Goal: Information Seeking & Learning: Learn about a topic

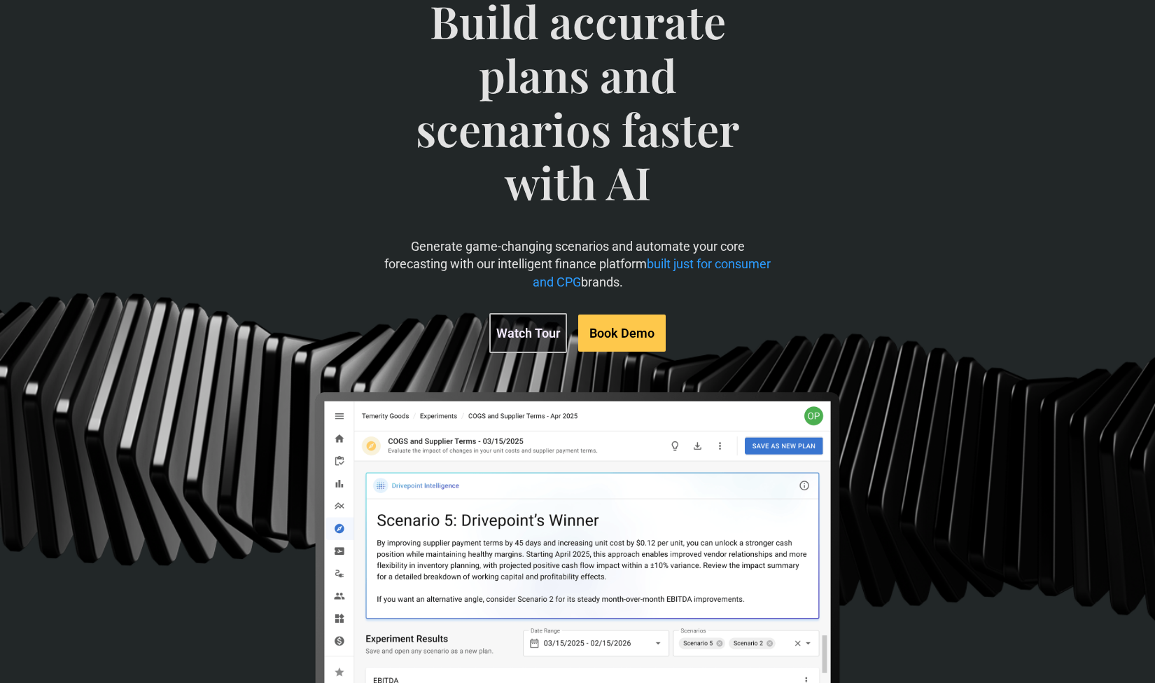
scroll to position [125, 0]
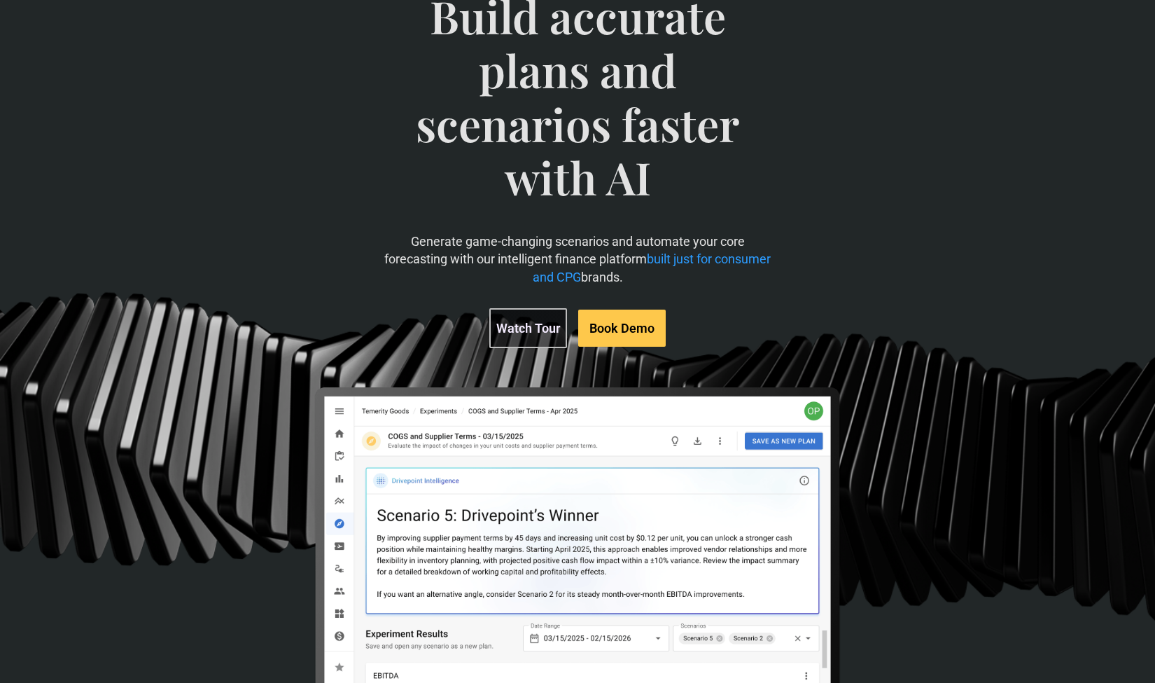
click at [514, 334] on link "Watch Tour" at bounding box center [528, 328] width 78 height 40
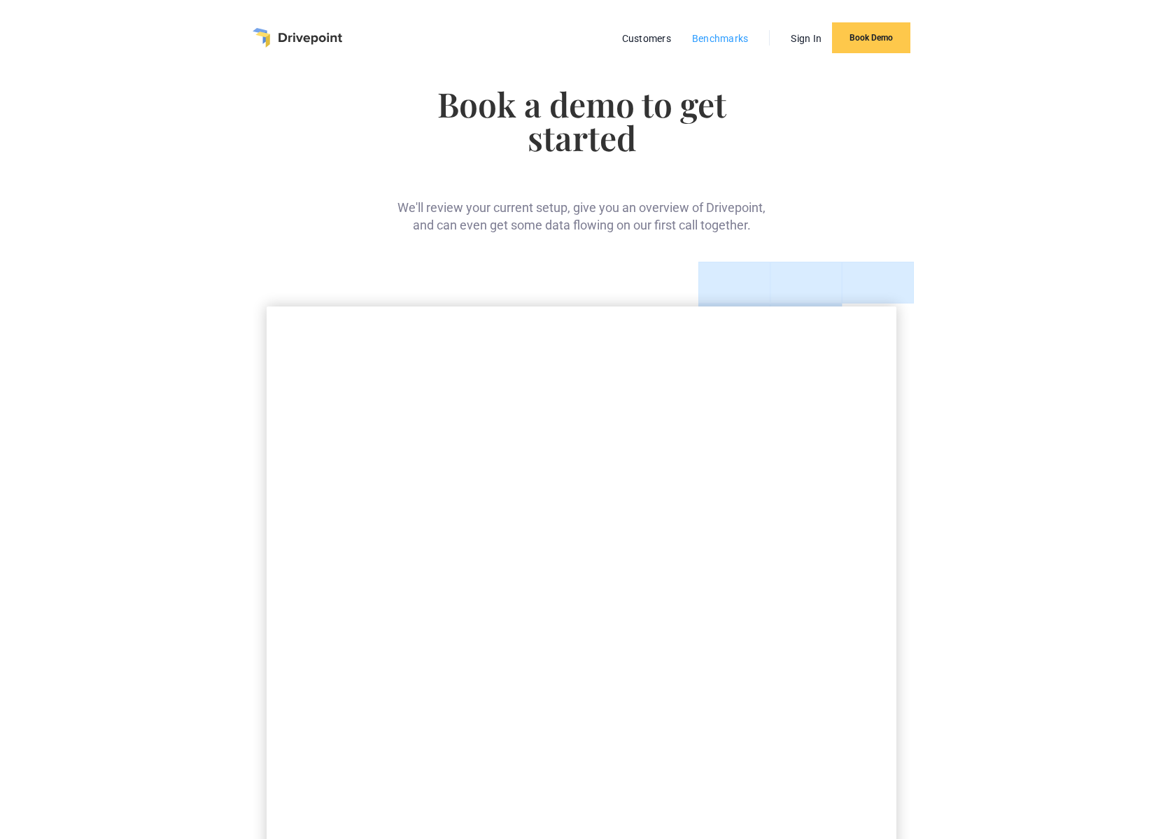
click at [706, 36] on link "Benchmarks" at bounding box center [720, 38] width 71 height 18
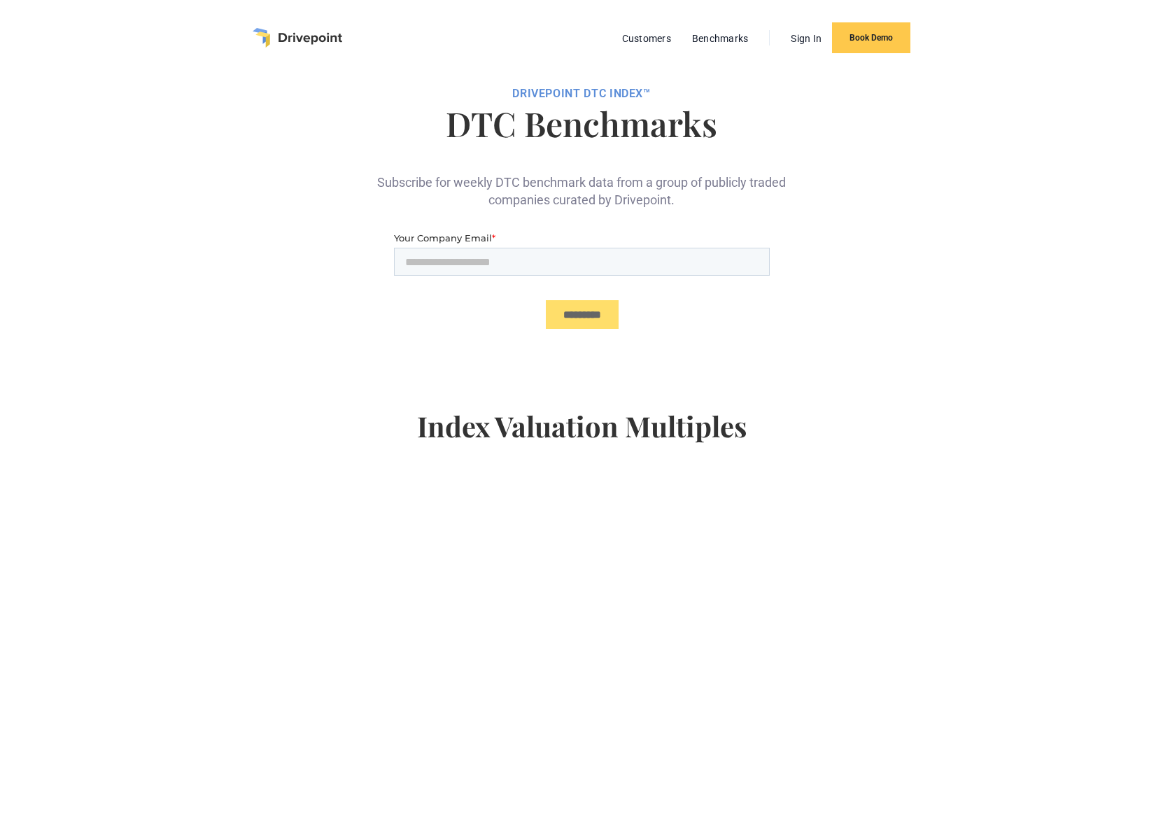
click at [640, 29] on li "Customers" at bounding box center [647, 38] width 70 height 18
click at [640, 34] on link "Customers" at bounding box center [646, 38] width 63 height 18
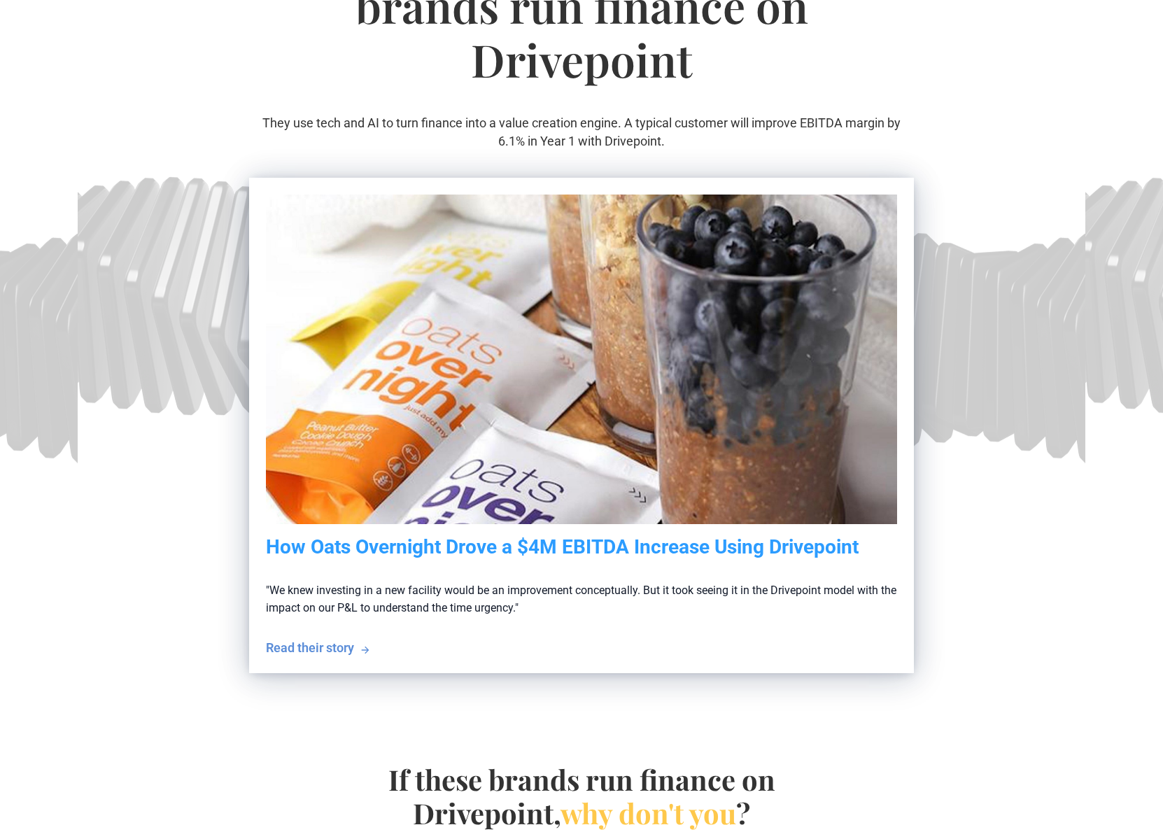
scroll to position [202, 0]
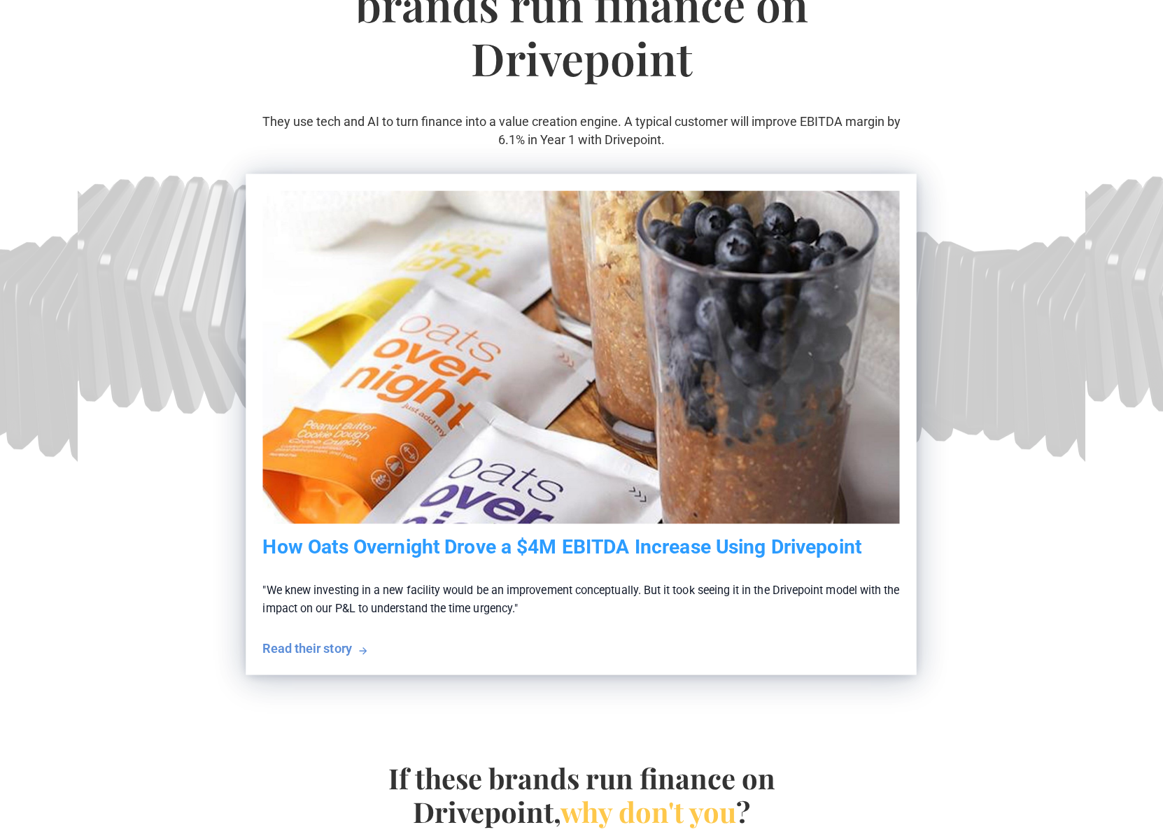
click at [808, 544] on h5 "How Oats Overnight Drove a $4M EBITDA Increase Using Drivepoint" at bounding box center [581, 548] width 637 height 24
